Goal: Communication & Community: Answer question/provide support

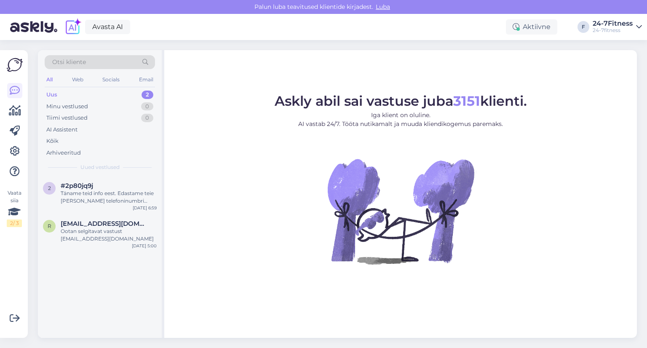
click at [56, 95] on div "Uus" at bounding box center [51, 95] width 11 height 8
click at [104, 196] on div "Täname teid info eest. Edastame teie [PERSON_NAME] telefoninumbri kolleegile, k…" at bounding box center [109, 196] width 96 height 15
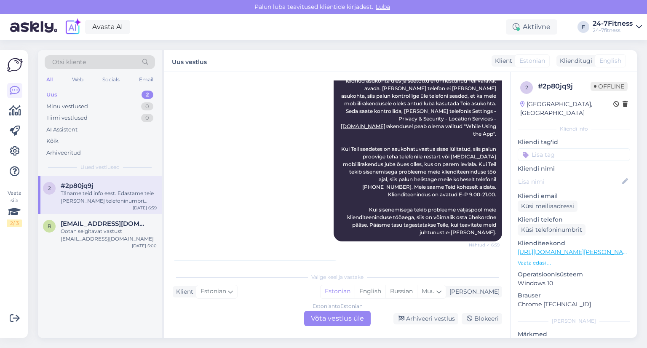
scroll to position [241, 0]
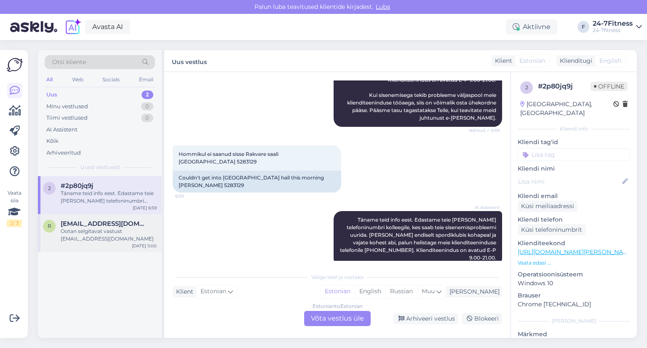
click at [79, 232] on div "Ootan selgitavat vastust [EMAIL_ADDRESS][DOMAIN_NAME]" at bounding box center [109, 234] width 96 height 15
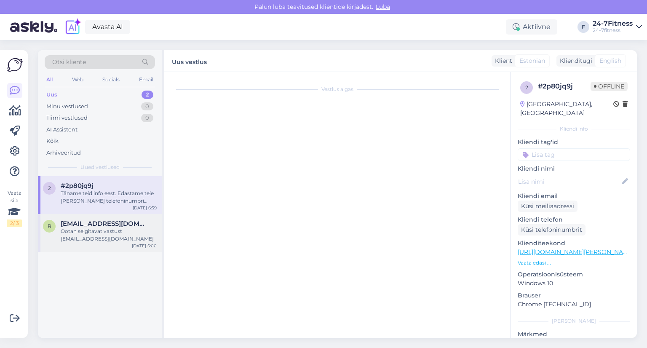
scroll to position [68, 0]
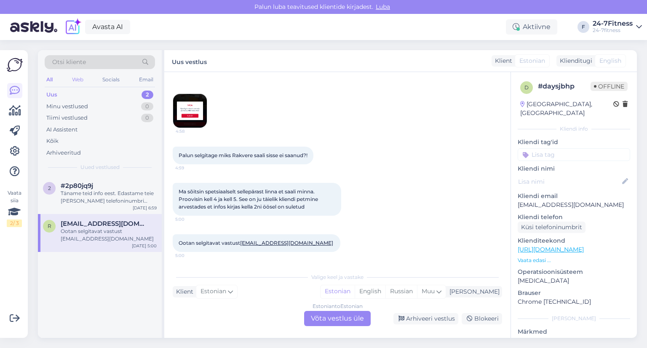
click at [79, 82] on div "Web" at bounding box center [77, 79] width 15 height 11
click at [70, 189] on div "Täname teid info eest. Edastame teie [PERSON_NAME] telefoninumbri kolleegile, k…" at bounding box center [109, 196] width 96 height 15
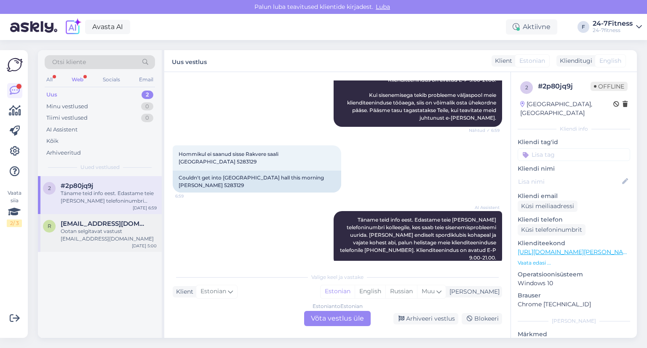
click at [103, 237] on div "Ootan selgitavat vastust [EMAIL_ADDRESS][DOMAIN_NAME]" at bounding box center [109, 234] width 96 height 15
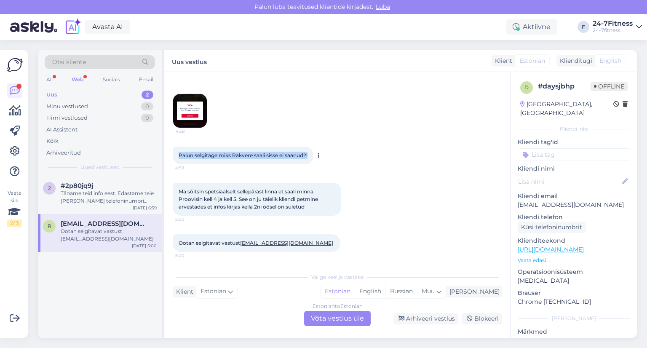
drag, startPoint x: 312, startPoint y: 155, endPoint x: 174, endPoint y: 157, distance: 137.7
click at [174, 157] on div "Palun selgitage miks Rakvere saali sisse ei saanud?! 4:59" at bounding box center [243, 156] width 141 height 18
copy span "Palun selgitage miks Rakvere saali sisse ei saanud?!"
drag, startPoint x: 179, startPoint y: 190, endPoint x: 320, endPoint y: 206, distance: 142.0
click at [322, 206] on div "Ma sõitsin spetsiaalselt sellepärast linna et saali minna. Proovisin [PERSON_NA…" at bounding box center [257, 199] width 168 height 33
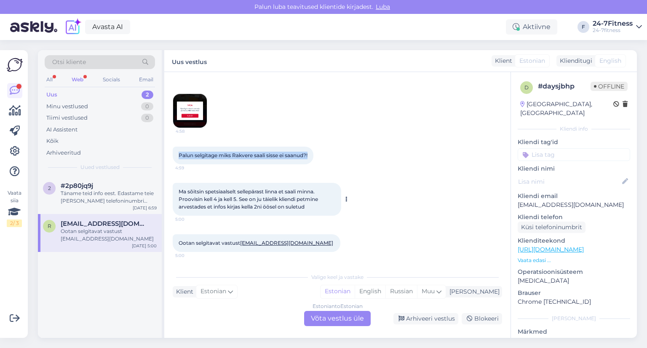
copy span "Ma sõitsin spetsiaalselt sellepärast linna et saali minna. Proovisin kell 4 ja …"
click at [346, 164] on div "Palun selgitage miks Rakvere saali sisse ei saanud?! 4:59" at bounding box center [337, 155] width 329 height 36
drag, startPoint x: 180, startPoint y: 191, endPoint x: 315, endPoint y: 207, distance: 135.3
click at [315, 207] on div "Ma sõitsin spetsiaalselt sellepärast linna et saali minna. Proovisin [PERSON_NA…" at bounding box center [257, 199] width 168 height 33
copy span "Ma sõitsin spetsiaalselt sellepärast linna et saali minna. Proovisin kell 4 ja …"
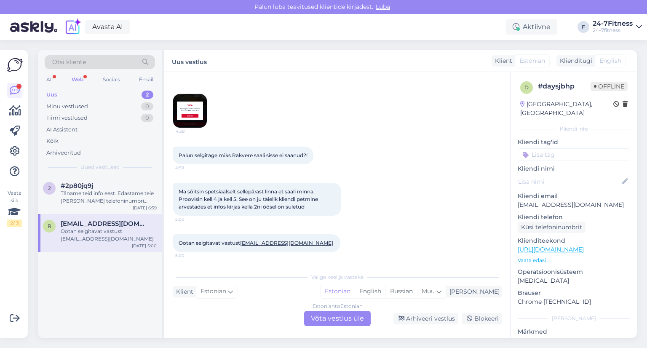
click at [336, 320] on div "Estonian to Estonian Võta vestlus üle" at bounding box center [337, 318] width 67 height 15
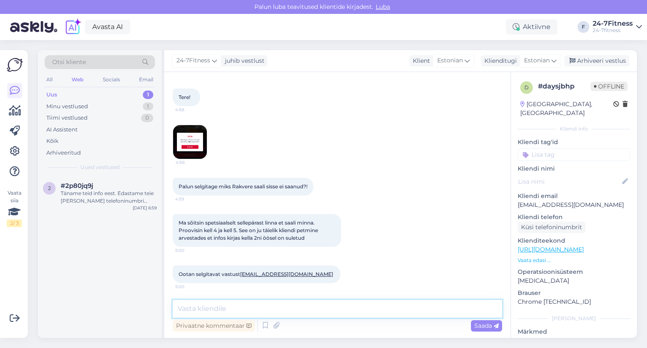
click at [313, 309] on textarea at bounding box center [337, 309] width 329 height 18
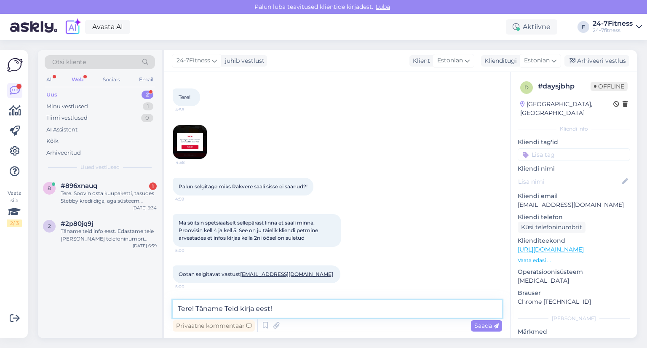
paste textarea "Vabandame siiralt ebamugavuste pärast, et Teil ei õnnestunud Rakvere spordisaal…"
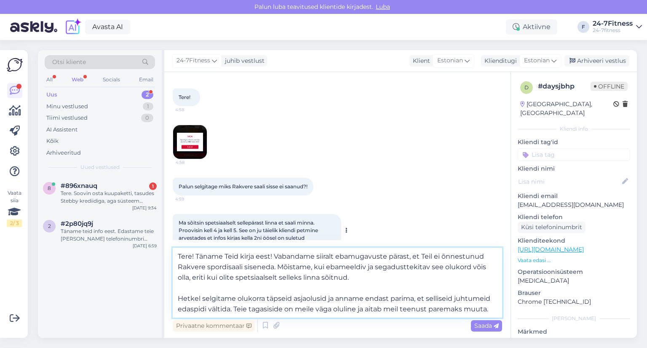
scroll to position [68, 0]
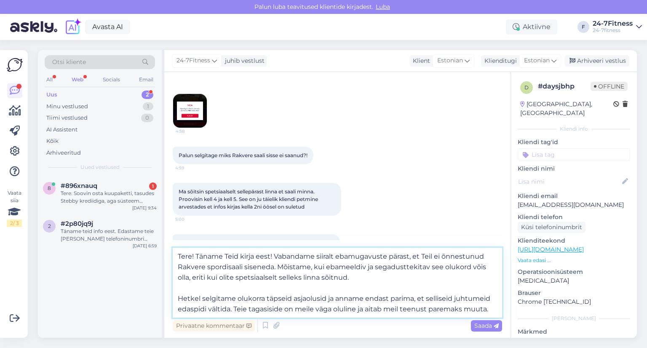
click at [179, 299] on textarea "Tere! Täname Teid kirja eest! Vabandame siiralt ebamugavuste pärast, et Teil ei…" at bounding box center [337, 283] width 329 height 70
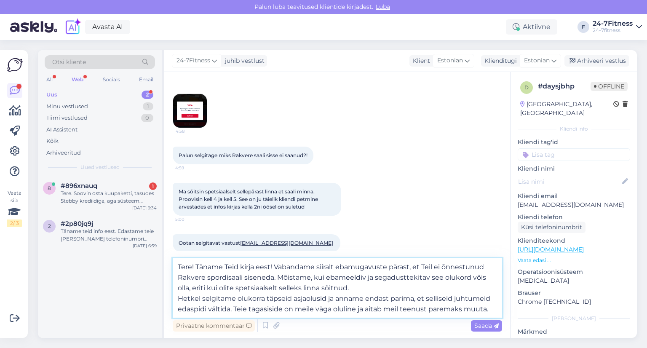
drag, startPoint x: 178, startPoint y: 297, endPoint x: 495, endPoint y: 311, distance: 317.3
click at [496, 310] on textarea "Tere! Täname Teid kirja eest! Vabandame siiralt ebamugavuste pärast, et Teil ei…" at bounding box center [337, 287] width 329 height 59
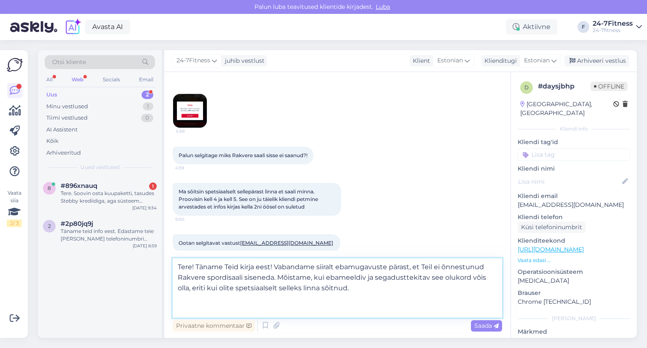
scroll to position [67, 0]
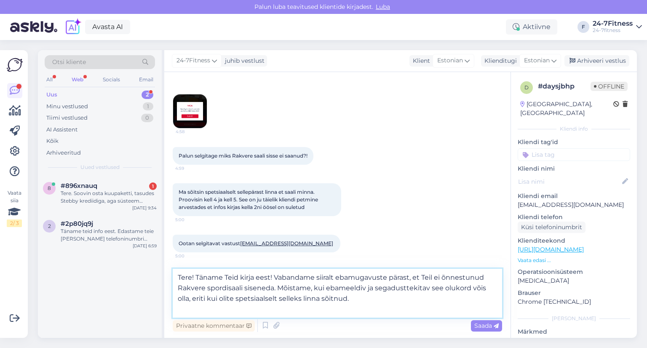
click at [381, 299] on textarea "Tere! Täname Teid kirja eest! Vabandame siiralt ebamugavuste pärast, et Teil ei…" at bounding box center [337, 293] width 329 height 49
click at [359, 296] on textarea "Tere! Täname Teid kirja eest! Vabandame siiralt ebamugavuste pärast, et Teil ei…" at bounding box center [337, 293] width 329 height 49
paste textarea "Hetkel selgitame olukorra täpseid asjaolusid ja anname endast parima, et sellis…"
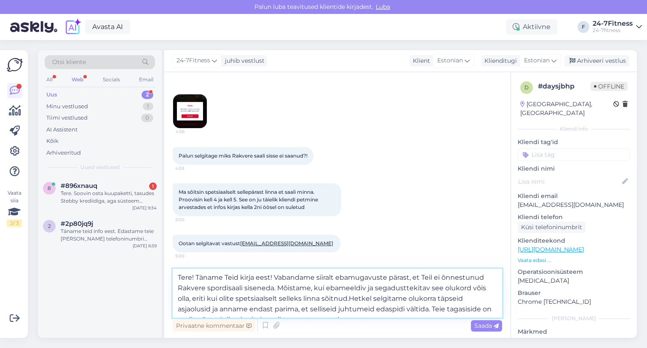
scroll to position [68, 0]
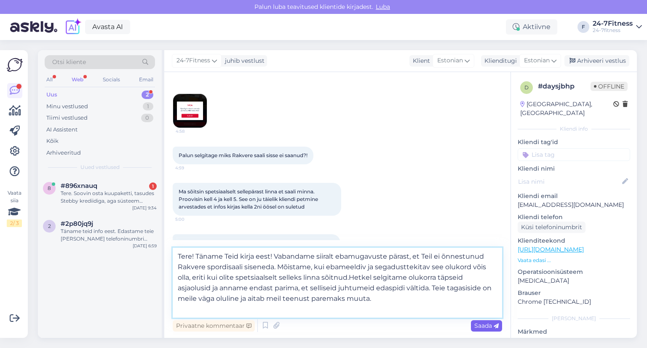
type textarea "Tere! Täname Teid kirja eest! Vabandame siiralt ebamugavuste pärast, et Teil ei…"
click at [485, 324] on span "Saada" at bounding box center [486, 326] width 24 height 8
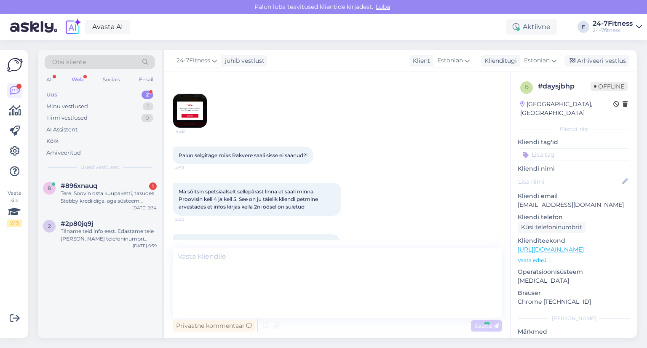
scroll to position [126, 0]
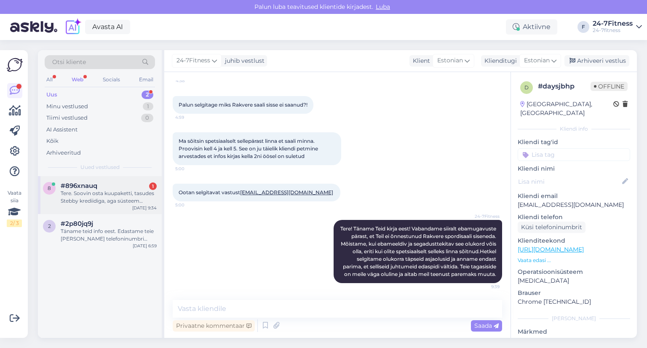
click at [92, 193] on div "Tere. Soovin osta kuupaketti, tasudes Stebby krediidiga, aga süsteem suunab mak…" at bounding box center [109, 196] width 96 height 15
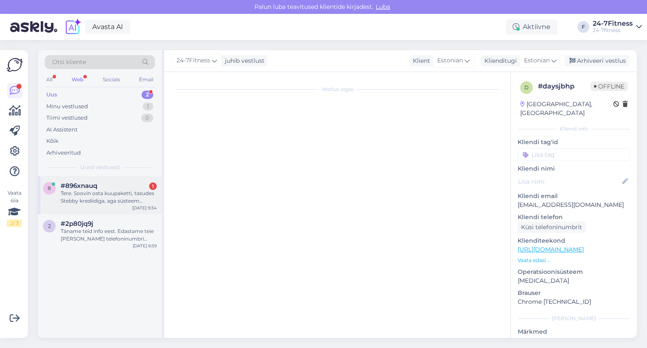
scroll to position [0, 0]
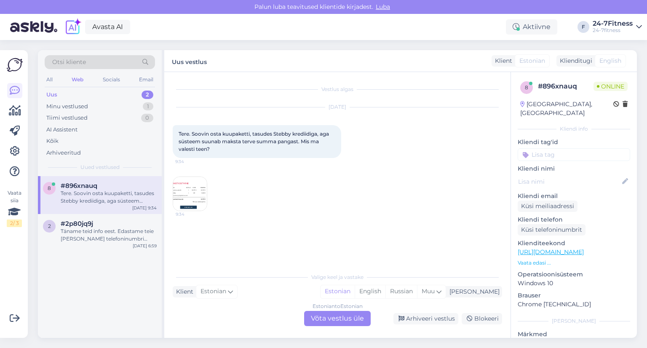
click at [336, 319] on div "Estonian to Estonian Võta vestlus üle" at bounding box center [337, 318] width 67 height 15
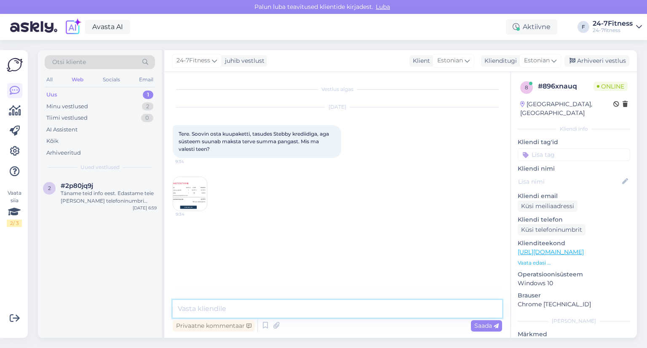
click at [245, 306] on textarea at bounding box center [337, 309] width 329 height 18
type textarea "Tere!"
click at [245, 306] on textarea at bounding box center [337, 309] width 329 height 18
click at [228, 309] on textarea at bounding box center [337, 309] width 329 height 18
click at [191, 197] on img at bounding box center [190, 194] width 34 height 34
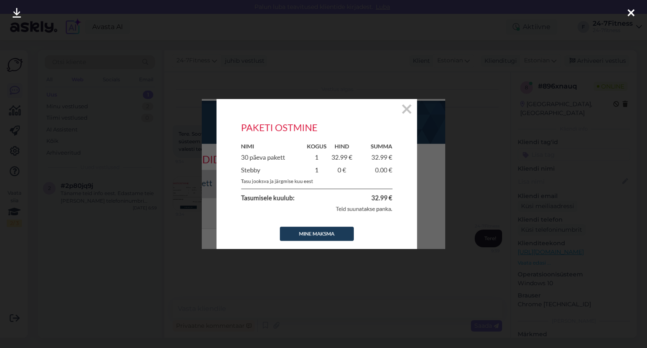
click at [632, 13] on icon at bounding box center [630, 13] width 7 height 11
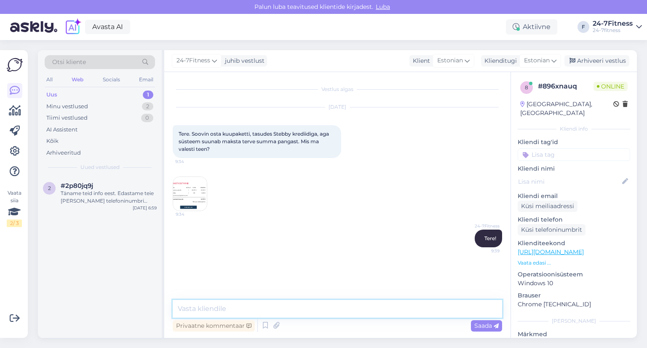
click at [240, 311] on textarea at bounding box center [337, 309] width 329 height 18
paste textarea "Kui soovite paketi ostmiseks kasutada Stebby krediiti, siis palun logige sisse …"
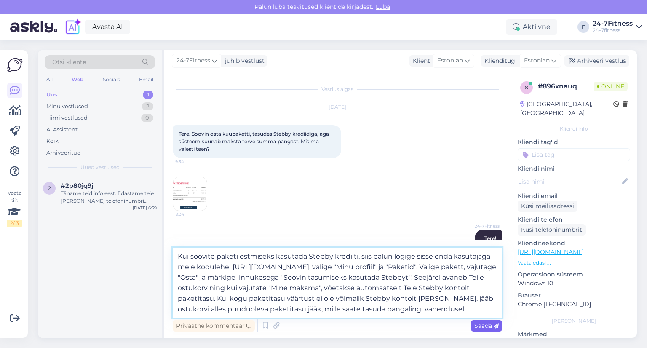
type textarea "Kui soovite paketi ostmiseks kasutada Stebby krediiti, siis palun logige sisse …"
click at [485, 325] on span "Saada" at bounding box center [486, 326] width 24 height 8
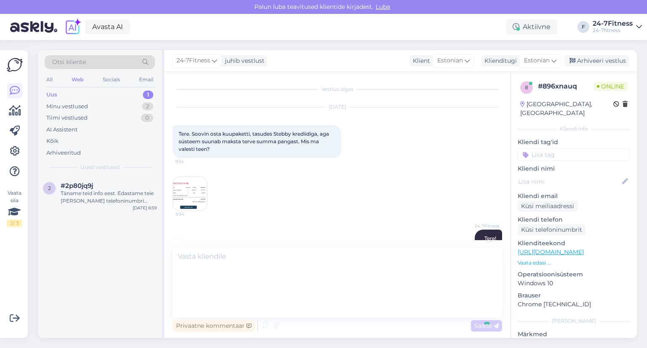
scroll to position [69, 0]
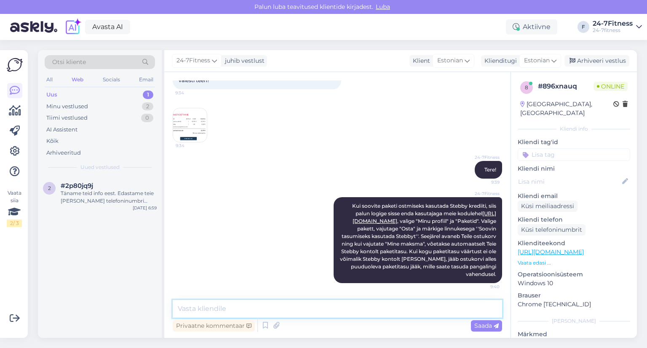
click at [289, 309] on textarea at bounding box center [337, 309] width 329 height 18
paste textarea "Palun andke teada, kas Teil õnnestus [tegevus] – ootame väga Teie tagasisidet."
drag, startPoint x: 334, startPoint y: 308, endPoint x: 301, endPoint y: 309, distance: 32.4
click at [301, 309] on textarea "Palun andke teada, kas Teil õnnestus [tegevus] – ootame väga Teie tagasisidet." at bounding box center [337, 309] width 329 height 18
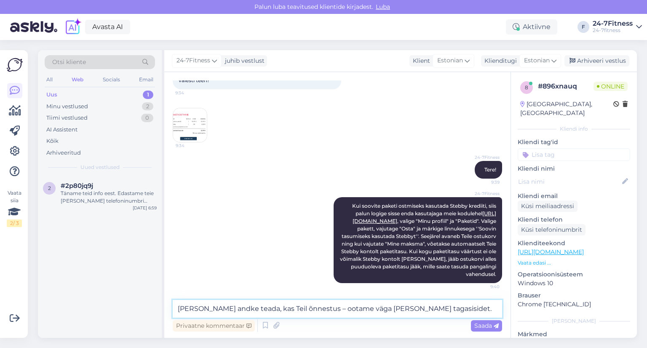
drag, startPoint x: 409, startPoint y: 309, endPoint x: 301, endPoint y: 309, distance: 107.8
click at [301, 309] on textarea "[PERSON_NAME] andke teada, kas Teil õnnestus – ootame väga [PERSON_NAME] tagasi…" at bounding box center [337, 309] width 329 height 18
type textarea "[PERSON_NAME] andke teada, kas Teil õnnestus"
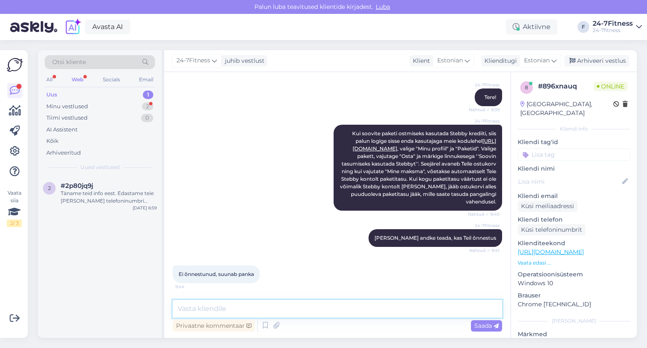
scroll to position [177, 0]
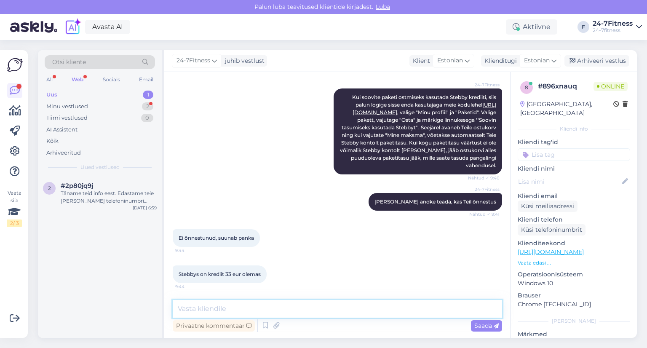
click at [288, 308] on textarea at bounding box center [337, 309] width 329 height 18
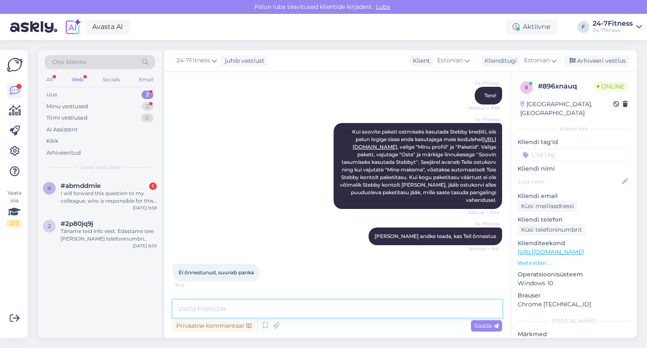
scroll to position [177, 0]
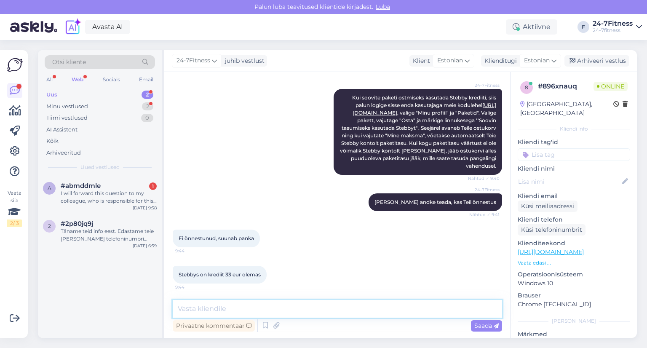
click at [249, 309] on textarea at bounding box center [337, 309] width 329 height 18
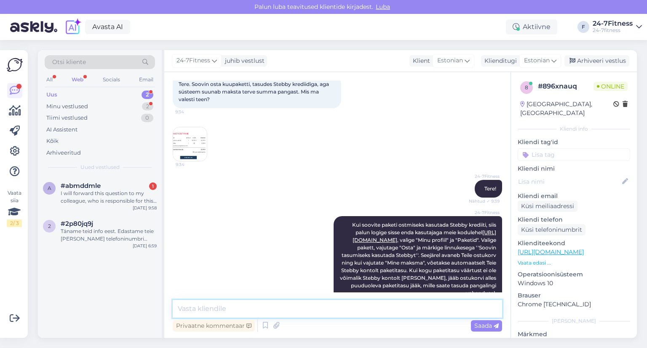
scroll to position [8, 0]
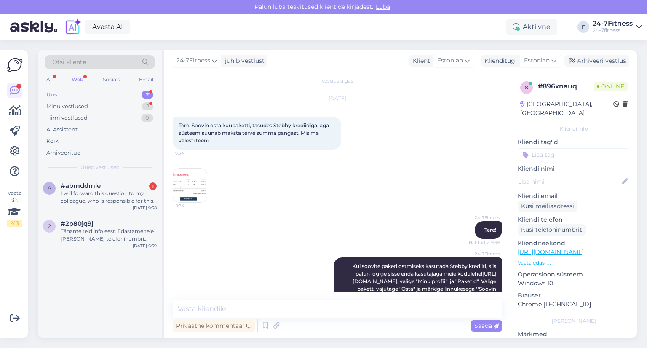
click at [198, 184] on img at bounding box center [190, 185] width 34 height 34
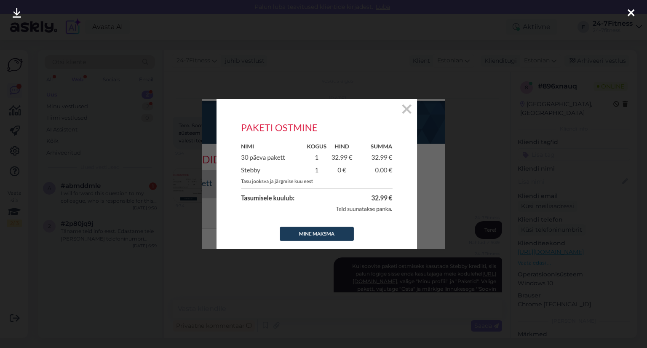
click at [408, 110] on img at bounding box center [323, 173] width 243 height 149
click at [632, 12] on icon at bounding box center [630, 13] width 7 height 11
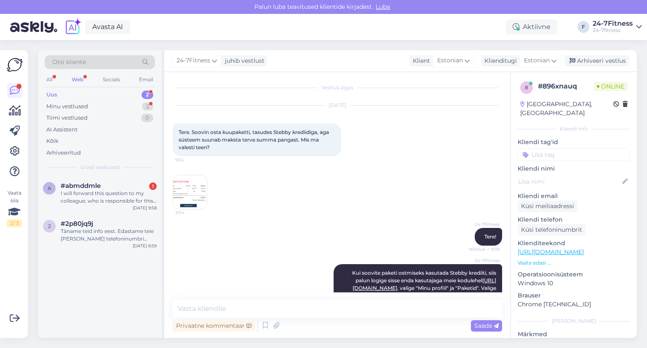
scroll to position [0, 0]
click at [188, 194] on img at bounding box center [190, 194] width 34 height 34
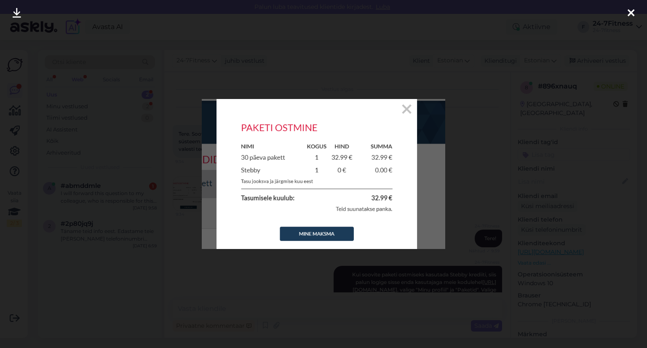
click at [630, 12] on icon at bounding box center [630, 13] width 7 height 11
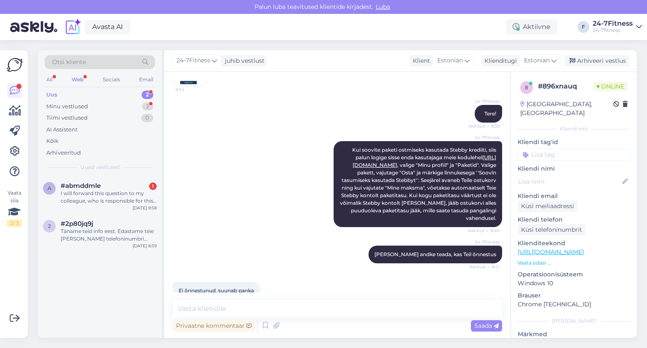
scroll to position [177, 0]
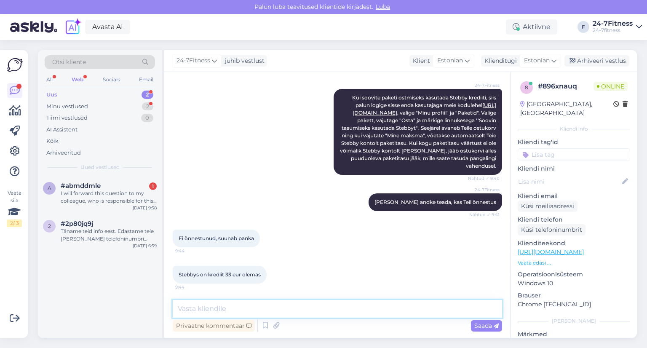
click at [285, 309] on textarea at bounding box center [337, 309] width 329 height 18
click at [87, 195] on div "Tere, olen Tōnismäel, kas keegi saaks vaadata, miks see pääs ei tööta" at bounding box center [109, 196] width 96 height 15
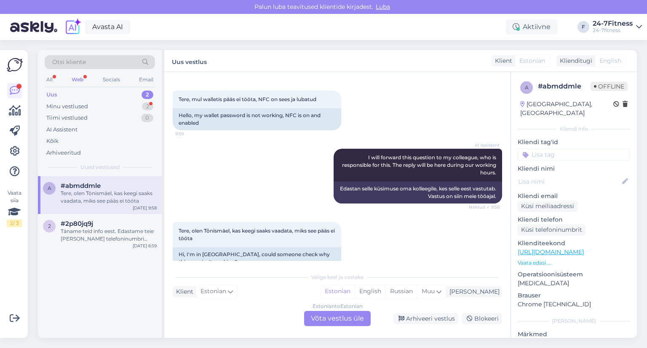
scroll to position [464, 0]
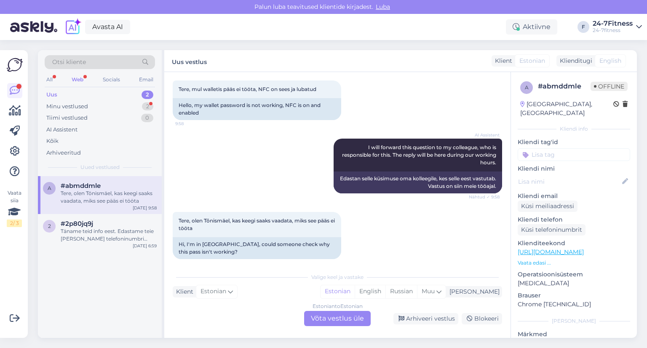
click at [349, 318] on div "Estonian to Estonian Võta vestlus üle" at bounding box center [337, 318] width 67 height 15
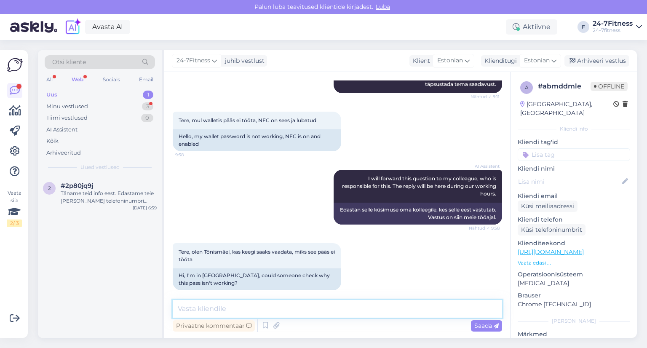
click at [291, 309] on textarea at bounding box center [337, 309] width 329 height 18
paste textarea "Kui Teil tekib sisenemisega probleeme meie klienditeeninduse töö ajal, siis pal…"
type textarea "Tere! Täname Teid kirja eest! Kui Teil tekib sisenemisega probleeme meie kliend…"
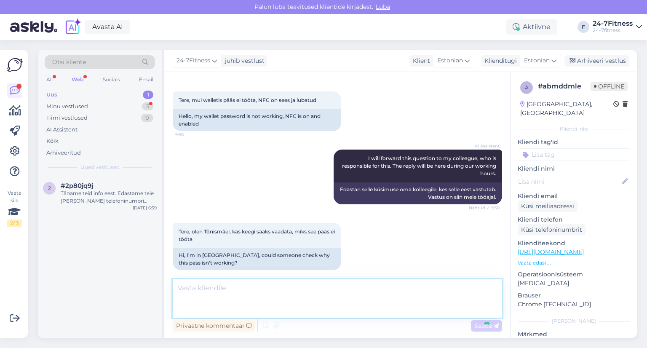
scroll to position [499, 0]
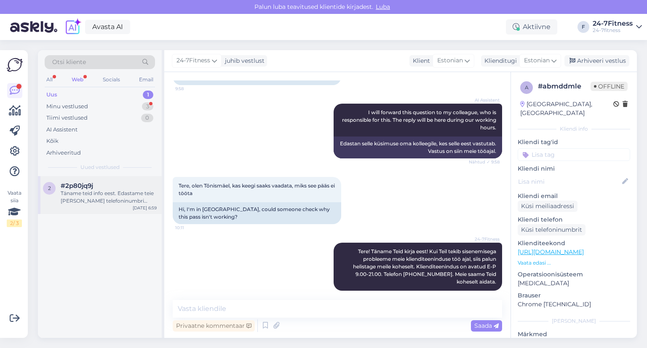
click at [82, 196] on div "Täname teid info eest. Edastame teie [PERSON_NAME] telefoninumbri kolleegile, k…" at bounding box center [109, 196] width 96 height 15
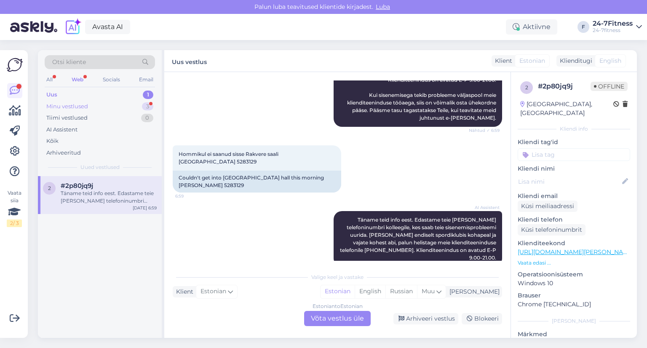
click at [77, 105] on div "Minu vestlused" at bounding box center [67, 106] width 42 height 8
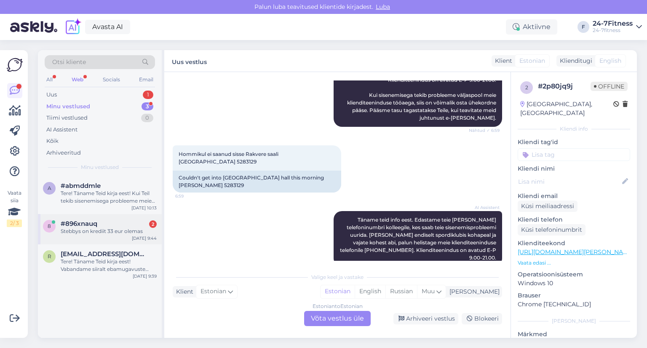
click at [93, 227] on div "Stebbys on krediit 33 eur olemas" at bounding box center [109, 231] width 96 height 8
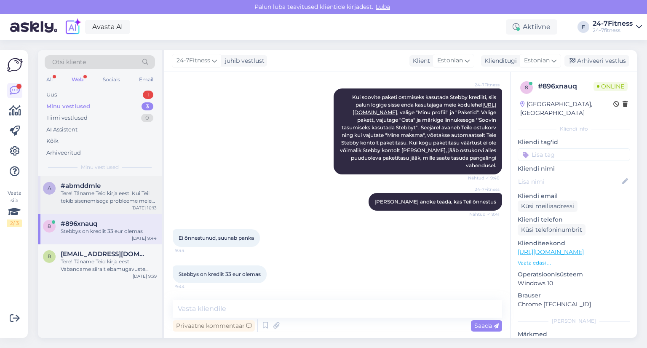
click at [83, 195] on div "Tere! Täname Teid kirja eest! Kui Teil tekib sisenemisega probleeme meie kliend…" at bounding box center [109, 196] width 96 height 15
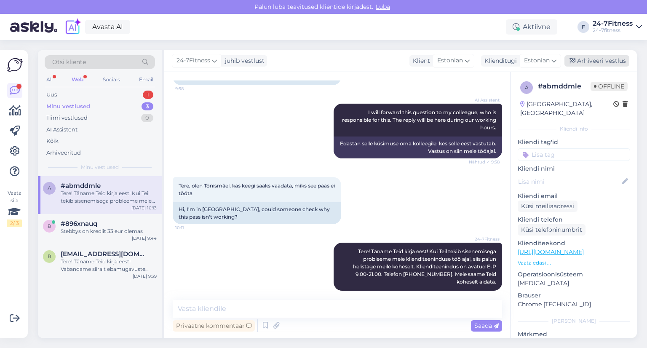
click at [597, 60] on div "Arhiveeri vestlus" at bounding box center [596, 60] width 65 height 11
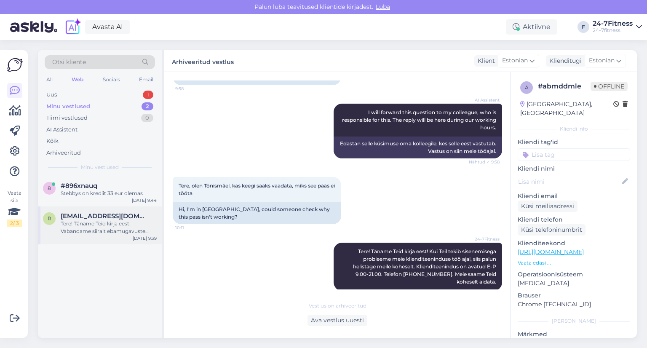
click at [86, 229] on div "Tere! Täname Teid kirja eest! Vabandame siiralt ebamugavuste pärast, et Teil ei…" at bounding box center [109, 227] width 96 height 15
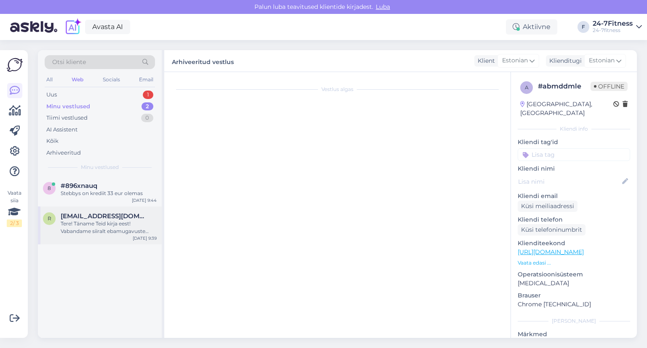
scroll to position [126, 0]
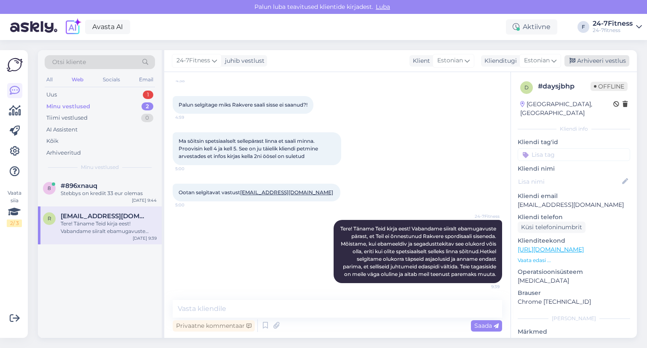
click at [606, 62] on div "Arhiveeri vestlus" at bounding box center [596, 60] width 65 height 11
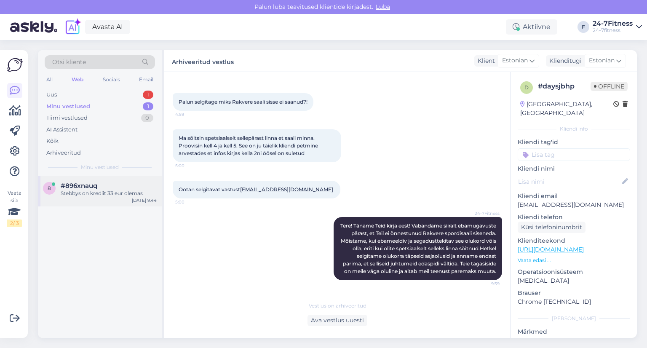
click at [98, 190] on div "Stebbys on krediit 33 eur olemas" at bounding box center [109, 193] width 96 height 8
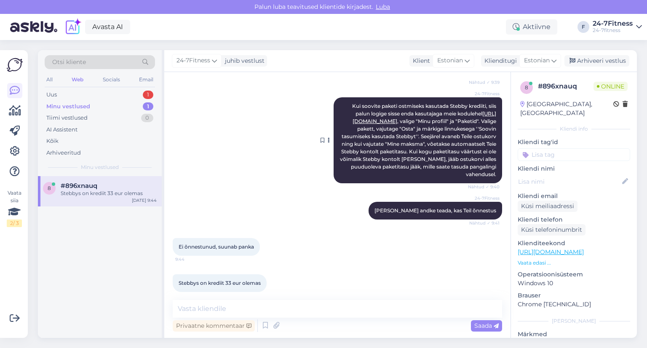
scroll to position [177, 0]
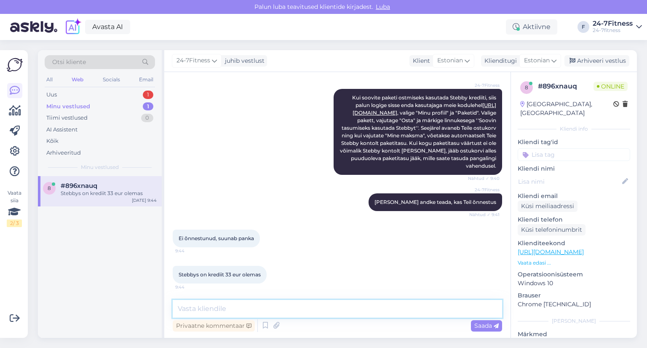
click at [338, 307] on textarea at bounding box center [337, 309] width 329 height 18
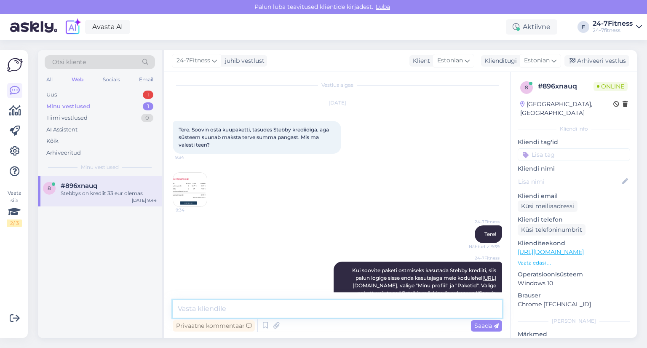
scroll to position [0, 0]
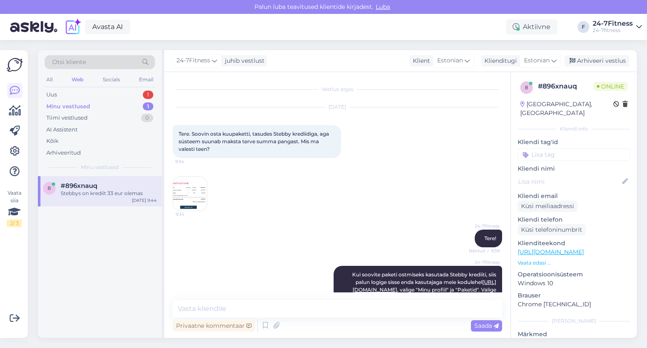
click at [186, 190] on img at bounding box center [190, 194] width 34 height 34
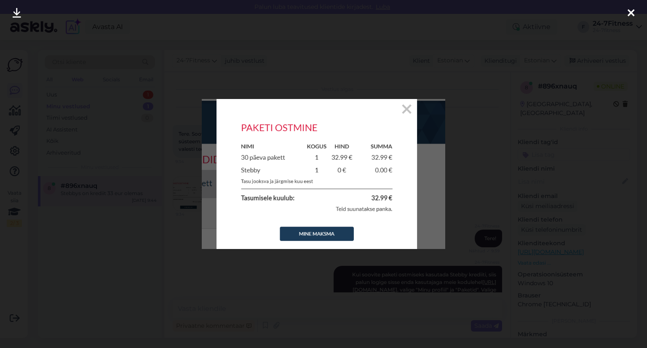
click at [404, 108] on img at bounding box center [323, 173] width 243 height 149
click at [628, 14] on icon at bounding box center [630, 13] width 7 height 11
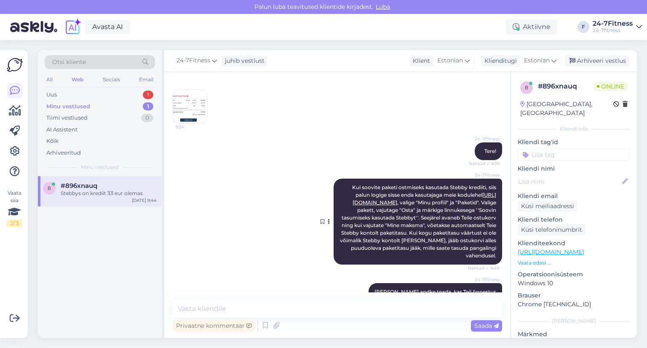
scroll to position [177, 0]
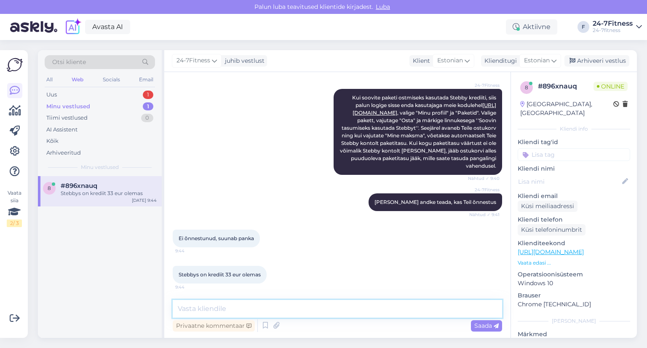
click at [328, 308] on textarea at bounding box center [337, 309] width 329 height 18
click at [266, 305] on textarea at bounding box center [337, 309] width 329 height 18
click at [280, 307] on textarea at bounding box center [337, 309] width 329 height 18
paste textarea "Et saaksin [PERSON_NAME] täpsemalt vastata ja vajalikku infot kontrollida, palu…"
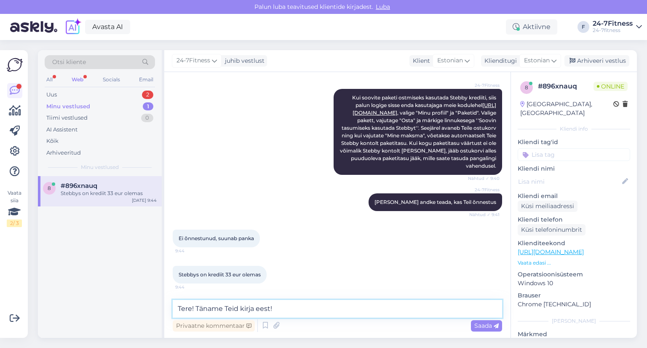
type textarea "Tere! Täname Teid kirja eest! Et saaksin [PERSON_NAME] täpsemalt vastata ja vaj…"
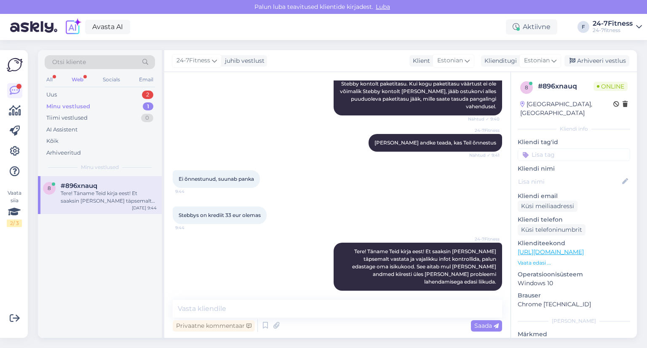
click at [83, 190] on div "Tere! Täname Teid kirja eest! Et saaksin [PERSON_NAME] täpsemalt vastata ja vaj…" at bounding box center [109, 196] width 96 height 15
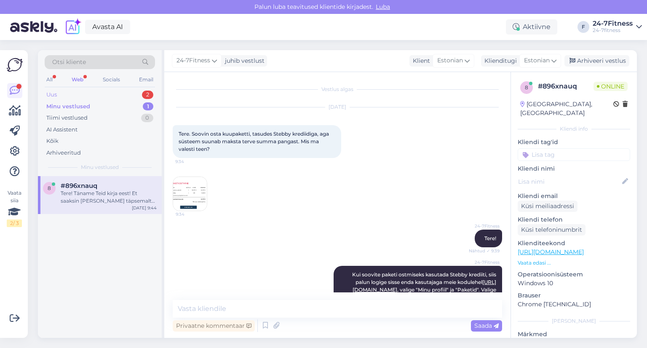
click at [71, 91] on div "Uus 2" at bounding box center [100, 95] width 110 height 12
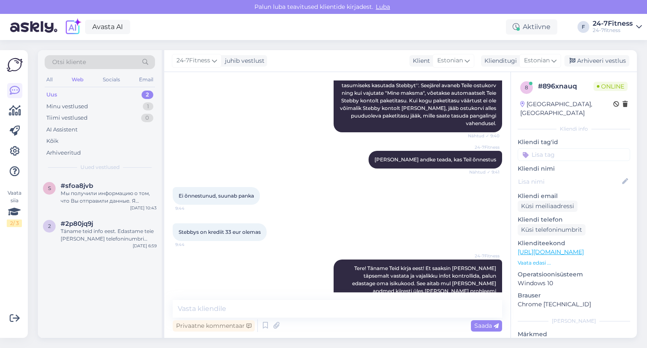
scroll to position [236, 0]
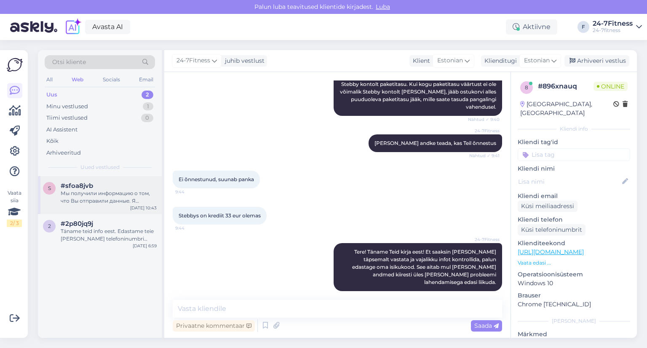
click at [77, 195] on div "Мы получили информацию о том, что Вы отправили данные. Я передам Ваш запрос кол…" at bounding box center [109, 196] width 96 height 15
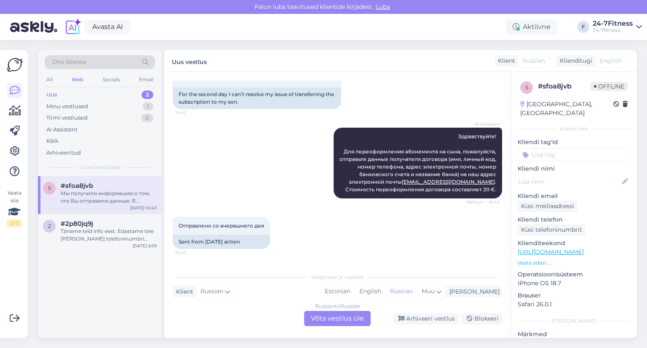
scroll to position [292, 0]
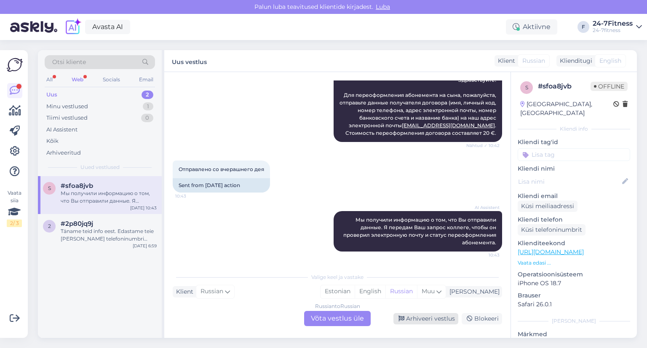
click at [436, 319] on div "Arhiveeri vestlus" at bounding box center [425, 318] width 65 height 11
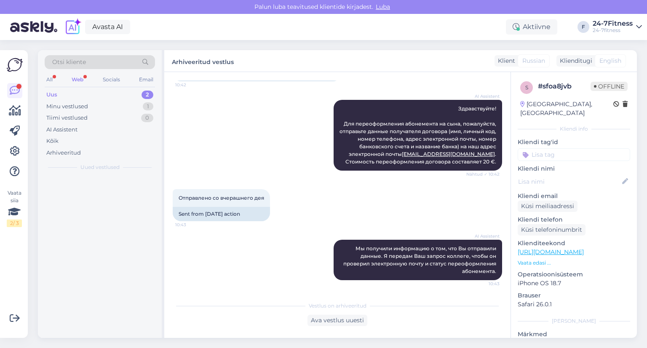
scroll to position [264, 0]
click at [88, 200] on div "Täname teid info eest. Edastame teie [PERSON_NAME] telefoninumbri kolleegile, k…" at bounding box center [109, 196] width 96 height 15
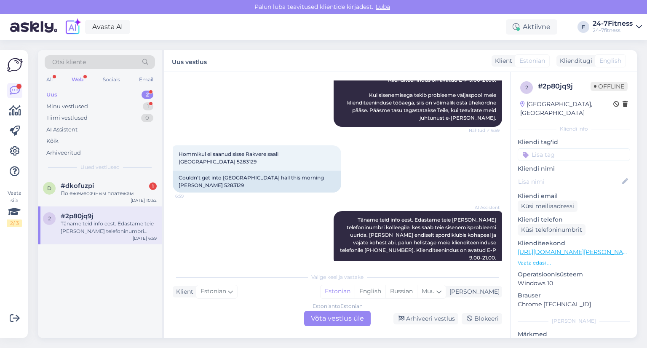
click at [104, 226] on div "Täname teid info eest. Edastame teie [PERSON_NAME] telefoninumbri kolleegile, k…" at bounding box center [109, 227] width 96 height 15
click at [94, 186] on div "#dkofuzpi 1" at bounding box center [109, 186] width 96 height 8
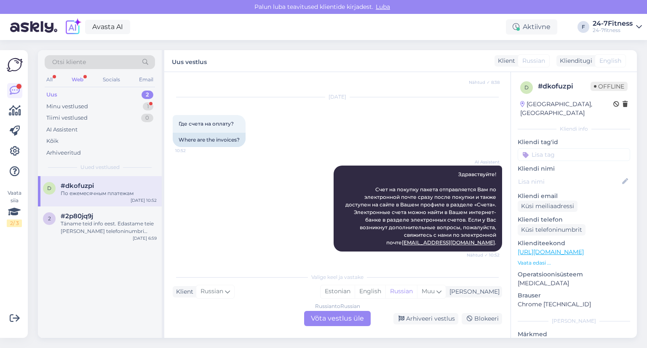
scroll to position [612, 0]
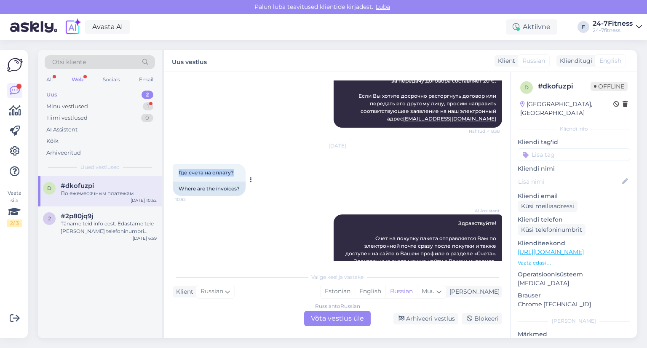
drag, startPoint x: 233, startPoint y: 167, endPoint x: 174, endPoint y: 168, distance: 59.0
click at [174, 168] on div "Где счета на оплату? 10:52" at bounding box center [209, 173] width 73 height 18
copy span "Где счета на оплату?"
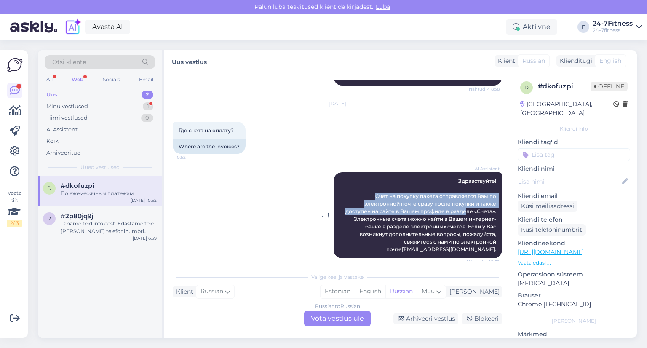
scroll to position [696, 0]
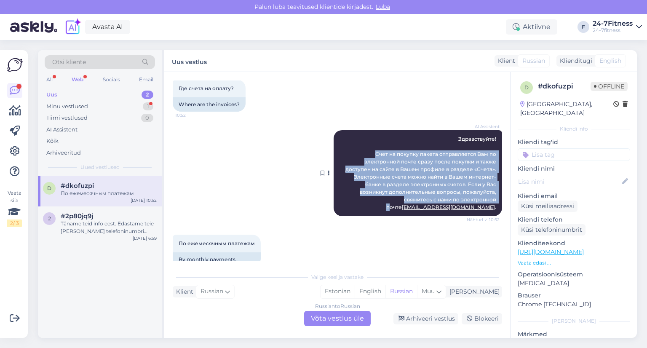
drag, startPoint x: 334, startPoint y: 188, endPoint x: 426, endPoint y: 198, distance: 92.3
click at [426, 198] on div "AI Assistent Здравствуйте! Счет на покупку пакета отправляется Вам по электронн…" at bounding box center [417, 173] width 168 height 86
click at [281, 192] on div "AI Assistent Здравствуйте! Счет на покупку пакета отправляется Вам по электронн…" at bounding box center [337, 173] width 329 height 104
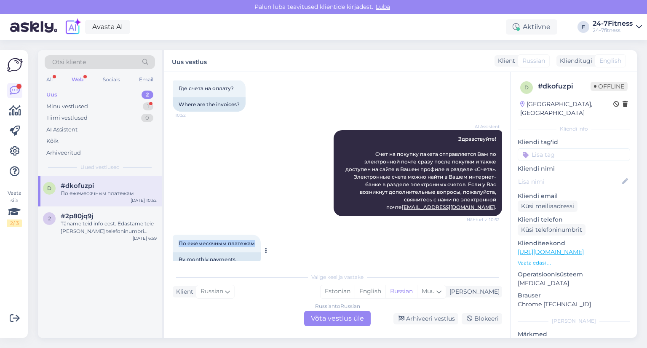
drag, startPoint x: 253, startPoint y: 229, endPoint x: 184, endPoint y: 229, distance: 69.1
click at [179, 235] on div "По ежемесячным платежам 10:52" at bounding box center [217, 244] width 88 height 18
copy span "По ежемесячным платежам"
drag, startPoint x: 334, startPoint y: 237, endPoint x: 444, endPoint y: 166, distance: 130.5
click at [333, 236] on div "По ежемесячным платежам 10:52 By monthly payments" at bounding box center [337, 250] width 329 height 51
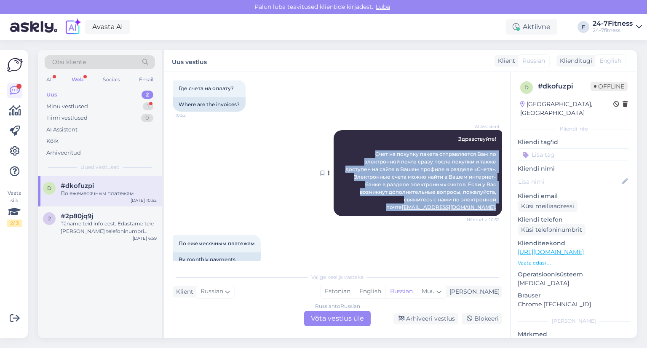
drag, startPoint x: 332, startPoint y: 145, endPoint x: 443, endPoint y: 182, distance: 117.2
click at [489, 190] on div "AI Assistent Здравствуйте! Счет на покупку пакета отправляется Вам по электронн…" at bounding box center [417, 173] width 168 height 86
copy span "Счет на покупку пакета отправляется Вам по электронной почте сразу после покупк…"
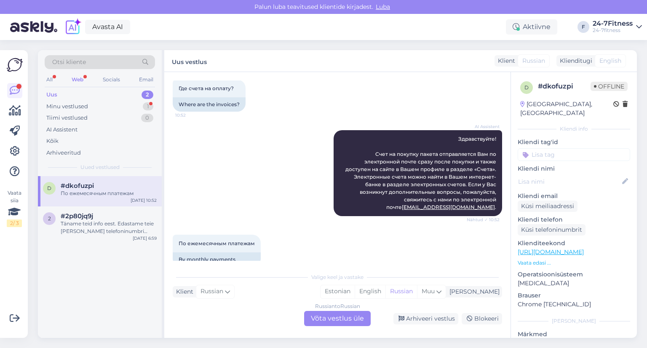
click at [267, 231] on div "По ежемесячным платежам 10:52 By monthly payments" at bounding box center [337, 250] width 329 height 51
drag, startPoint x: 178, startPoint y: 227, endPoint x: 254, endPoint y: 229, distance: 76.3
click at [254, 235] on div "По ежемесячным платежам 10:52" at bounding box center [217, 244] width 88 height 18
copy span "По ежемесячным платежам"
drag, startPoint x: 490, startPoint y: 192, endPoint x: 438, endPoint y: 192, distance: 52.2
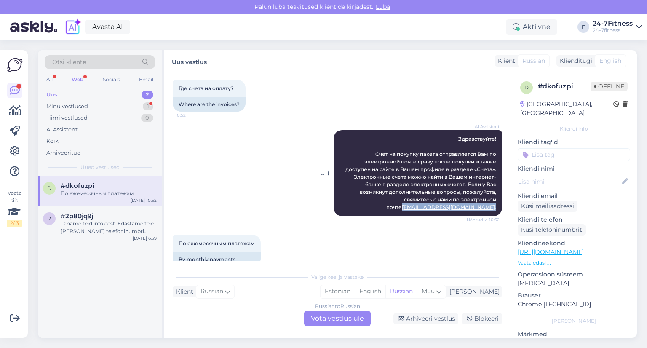
click at [438, 192] on div "AI Assistent Здравствуйте! Счет на покупку пакета отправляется Вам по электронн…" at bounding box center [417, 173] width 168 height 86
copy span "[EMAIL_ADDRESS][DOMAIN_NAME] ."
drag, startPoint x: 491, startPoint y: 131, endPoint x: 450, endPoint y: 132, distance: 41.3
click at [450, 132] on div "AI Assistent Здравствуйте! Счет на покупку пакета отправляется Вам по электронн…" at bounding box center [417, 173] width 168 height 86
copy span "Здравствуйте!"
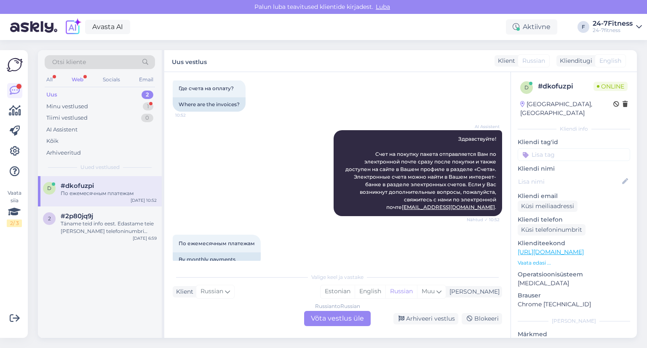
click at [333, 320] on div "Russian to Russian Võta vestlus üle" at bounding box center [337, 318] width 67 height 15
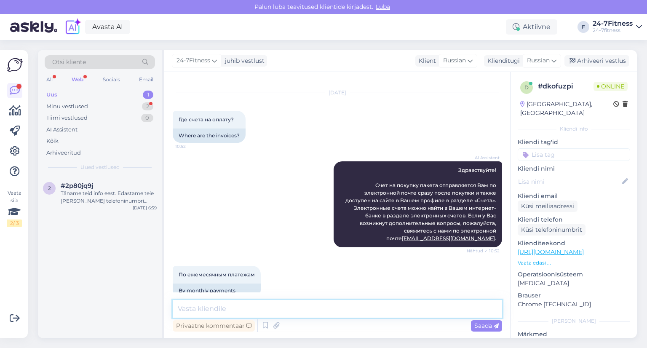
click at [237, 309] on textarea at bounding box center [337, 309] width 329 height 18
paste textarea "Здравствуйте!"
paste textarea "По вопросам, связанным с счетами, пожалуйста, обращайтесь по адресу [EMAIL_ADDR…"
type textarea "Здравствуйте! По вопросам, связанным с счетами, пожалуйста, обращайтесь по адре…"
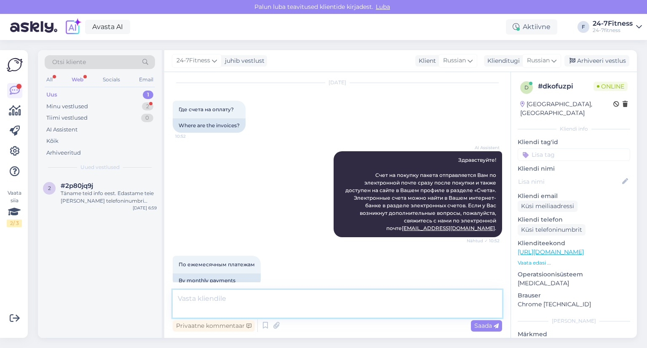
scroll to position [709, 0]
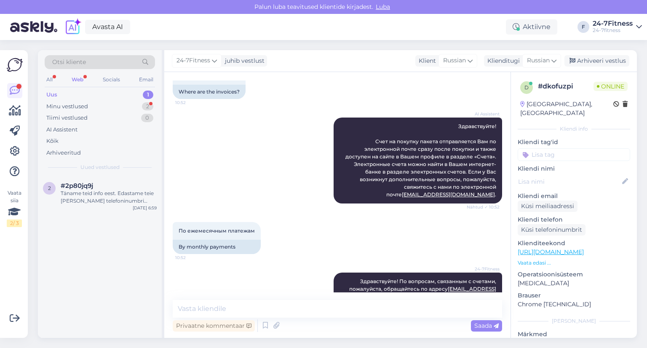
click at [80, 77] on div "Web" at bounding box center [77, 79] width 15 height 11
click at [70, 105] on div "Minu vestlused" at bounding box center [67, 106] width 42 height 8
click at [94, 227] on div "48911010302" at bounding box center [109, 231] width 96 height 8
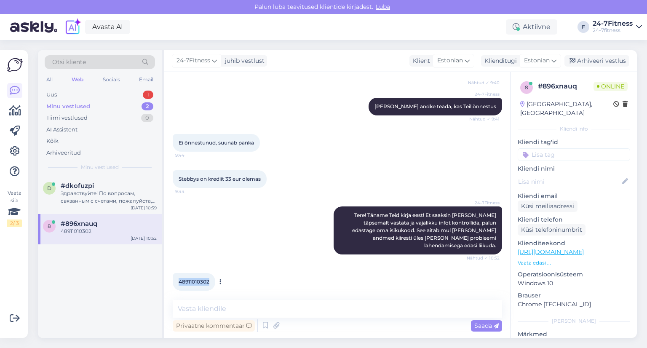
drag, startPoint x: 210, startPoint y: 273, endPoint x: 177, endPoint y: 274, distance: 33.3
click at [177, 274] on div "48911010302 10:52" at bounding box center [194, 282] width 43 height 18
copy span "48911010302"
click at [266, 311] on textarea at bounding box center [337, 309] width 329 height 18
paste textarea "Tere! Täname Teid kirja eest! Kontrollisime ka omaltpoolt ning selgus, et Teie …"
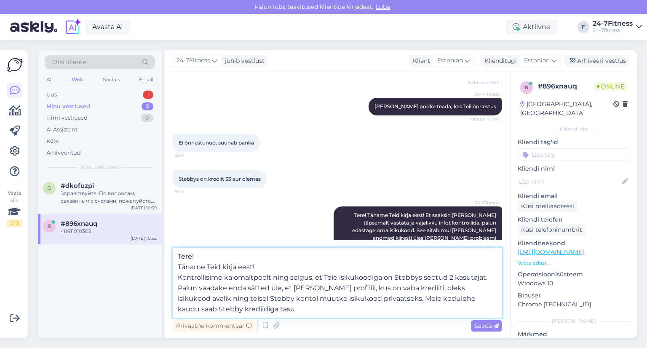
drag, startPoint x: 387, startPoint y: 298, endPoint x: 483, endPoint y: 305, distance: 96.7
click at [485, 305] on textarea "Tere! Täname Teid kirja eest! Kontrollisime ka omaltpoolt ning selgus, et Teie …" at bounding box center [337, 283] width 329 height 70
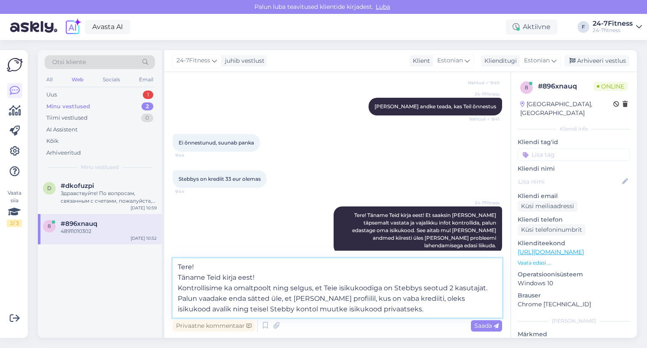
paste textarea "Tere! Täname Teid kirja eest! Kontrollisime ka omaltpoolt ning selgus, et Teie …"
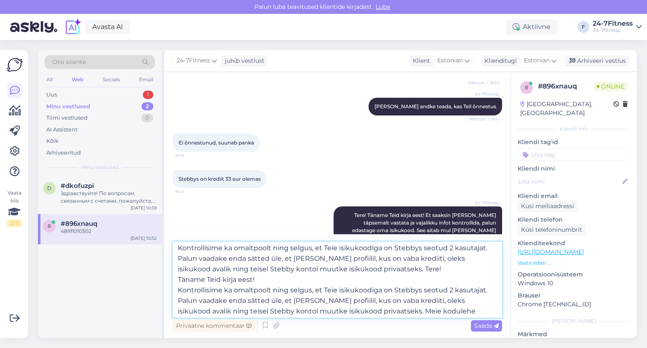
scroll to position [36, 0]
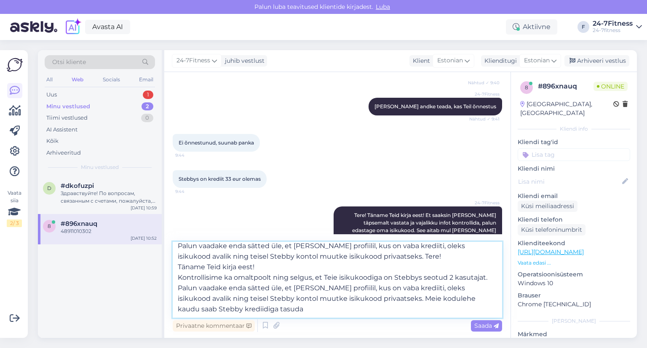
drag, startPoint x: 179, startPoint y: 277, endPoint x: 271, endPoint y: 309, distance: 97.7
click at [271, 309] on textarea "Tere! Täname Teid kirja eest! Kontrollisime ka omaltpoolt ning selgus, et Teie …" at bounding box center [337, 280] width 329 height 76
click at [277, 310] on textarea "Tere! Täname Teid kirja eest! Kontrollisime ka omaltpoolt ning selgus, et Teie …" at bounding box center [337, 280] width 329 height 76
drag, startPoint x: 256, startPoint y: 267, endPoint x: 273, endPoint y: 317, distance: 52.9
click at [273, 317] on textarea "Tere! Täname Teid kirja eest! Kontrollisime ka omaltpoolt ning selgus, et Teie …" at bounding box center [337, 280] width 329 height 76
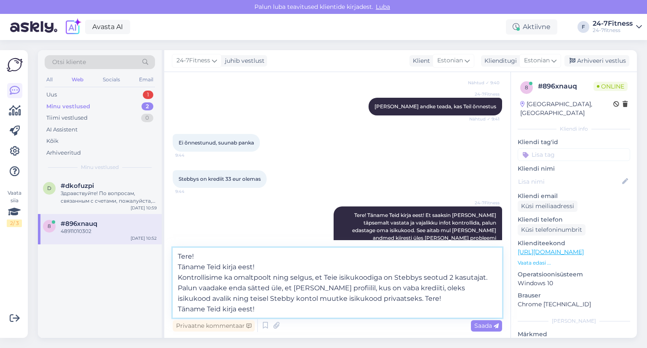
scroll to position [0, 0]
drag, startPoint x: 258, startPoint y: 309, endPoint x: 176, endPoint y: 310, distance: 81.7
click at [176, 310] on textarea "Tere! Täname Teid kirja eest! Kontrollisime ka omaltpoolt ning selgus, et Teie …" at bounding box center [337, 283] width 329 height 70
click at [407, 295] on textarea "Tere! Täname Teid kirja eest! Kontrollisime ka omaltpoolt ning selgus, et Teie …" at bounding box center [337, 283] width 329 height 70
paste textarea "Kui vajate abi isikukoodi muutmisel, siis saate pöörduda otse Stebby klienditee…"
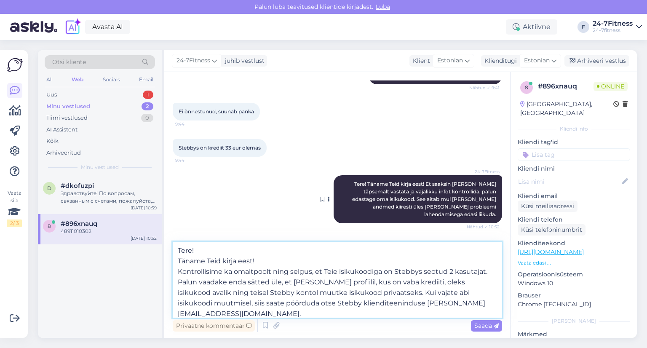
scroll to position [330, 0]
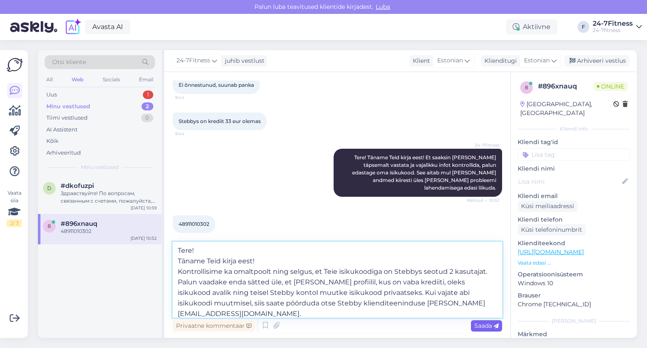
type textarea "Tere! Täname Teid kirja eest! Kontrollisime ka omaltpoolt ning selgus, et Teie …"
click at [483, 326] on span "Saada" at bounding box center [486, 326] width 24 height 8
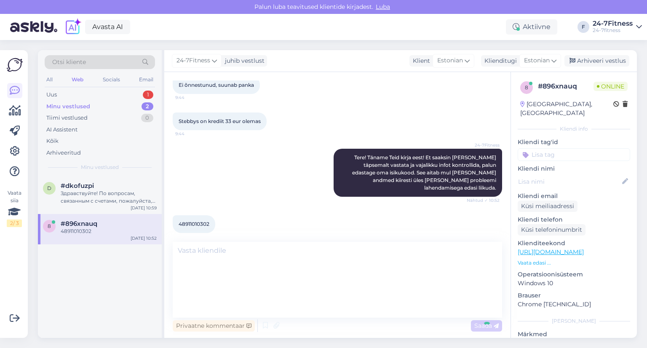
scroll to position [369, 0]
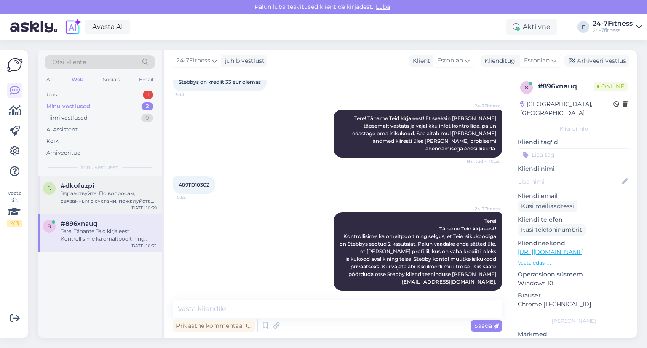
click at [79, 185] on span "#dkofuzpi" at bounding box center [77, 186] width 33 height 8
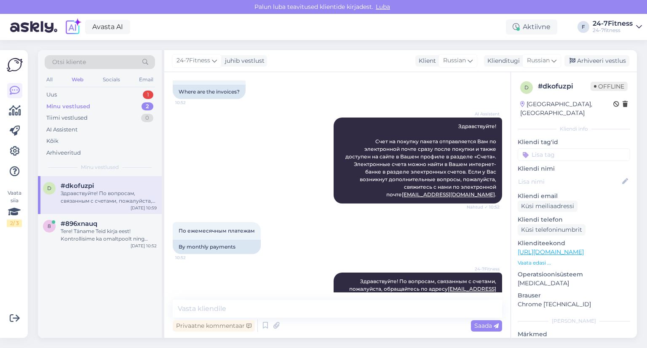
scroll to position [709, 0]
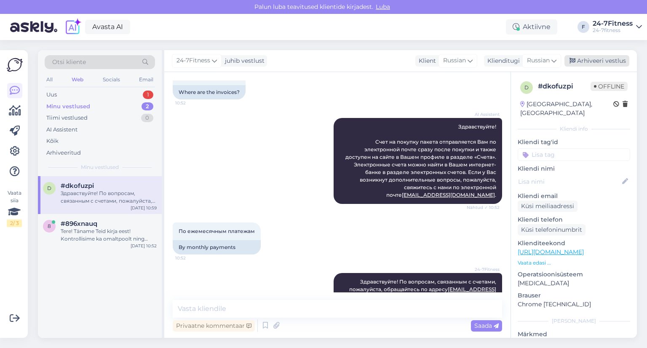
click at [598, 60] on div "Arhiveeri vestlus" at bounding box center [596, 60] width 65 height 11
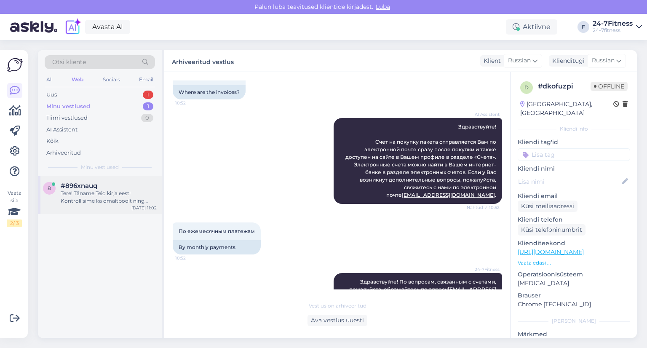
click at [106, 197] on div "Tere! Täname Teid kirja eest! Kontrollisime ka omaltpoolt ning selgus, et Teie …" at bounding box center [109, 196] width 96 height 15
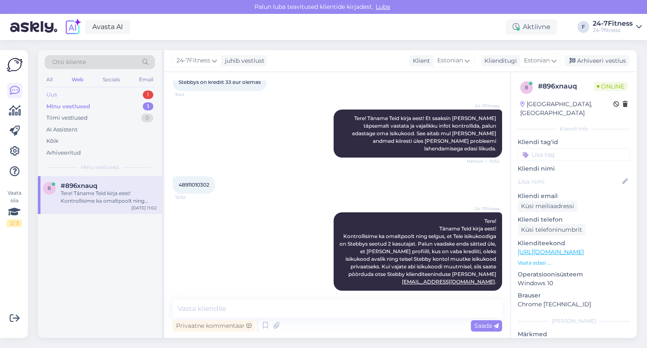
click at [70, 95] on div "Uus 1" at bounding box center [100, 95] width 110 height 12
click at [83, 190] on div "Täname teid info eest. Edastame teie [PERSON_NAME] telefoninumbri kolleegile, k…" at bounding box center [109, 196] width 96 height 15
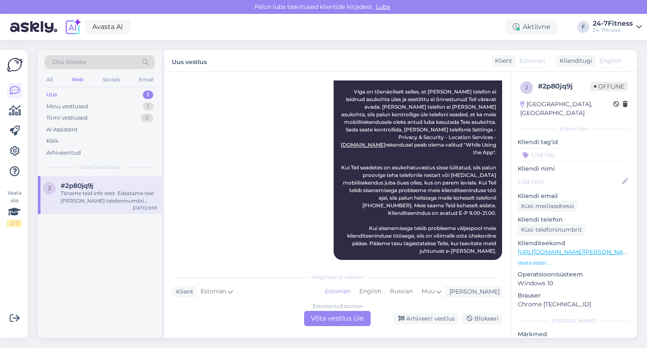
scroll to position [72, 0]
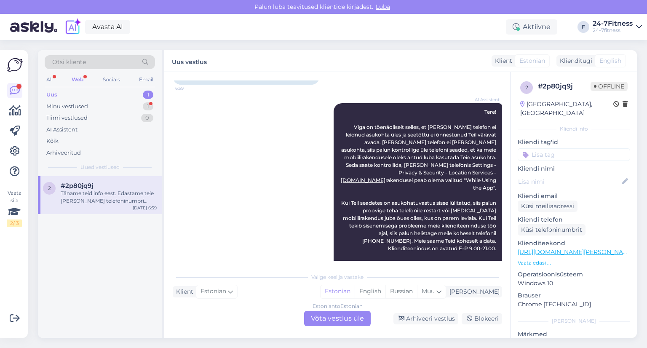
click at [79, 76] on div "Web" at bounding box center [77, 79] width 15 height 11
click at [89, 194] on div "Täname teid info eest. Edastame teie [PERSON_NAME] telefoninumbri kolleegile, k…" at bounding box center [109, 196] width 96 height 15
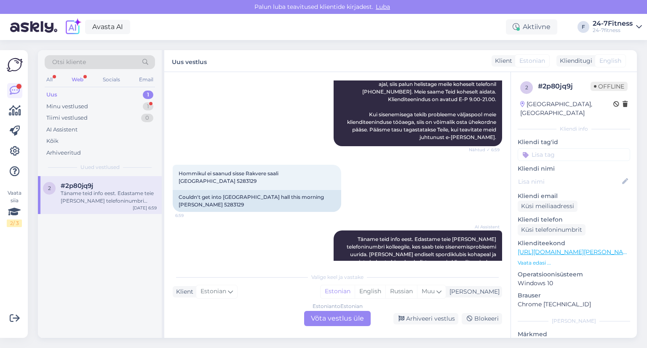
scroll to position [241, 0]
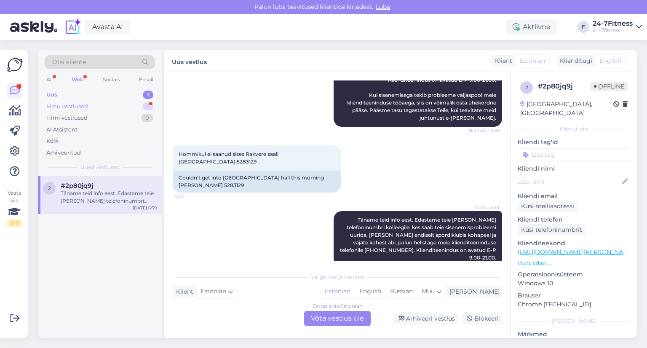
click at [71, 107] on div "Minu vestlused" at bounding box center [67, 106] width 42 height 8
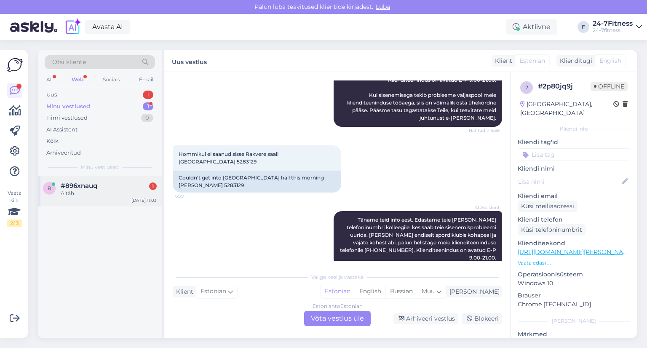
click at [78, 189] on div "Aitäh" at bounding box center [109, 193] width 96 height 8
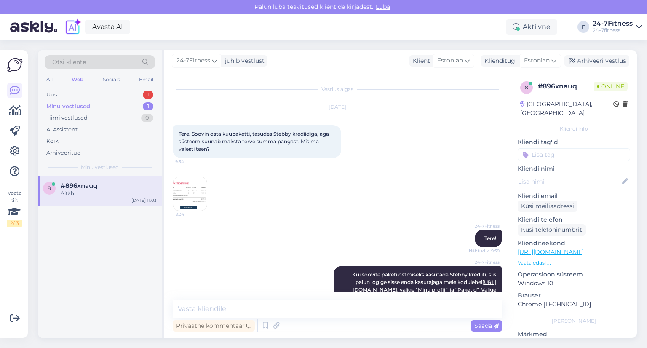
scroll to position [405, 0]
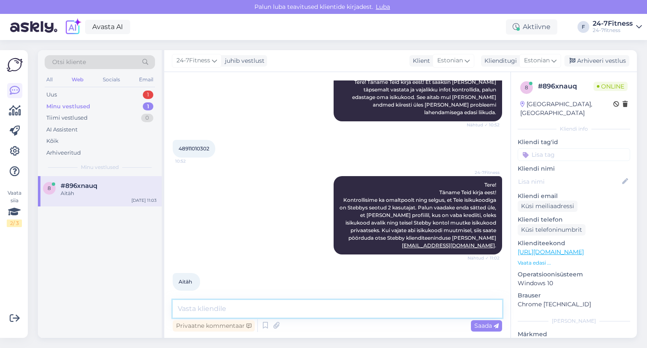
click at [325, 312] on textarea at bounding box center [337, 309] width 329 height 18
click at [69, 95] on div "Uus 2" at bounding box center [100, 95] width 110 height 12
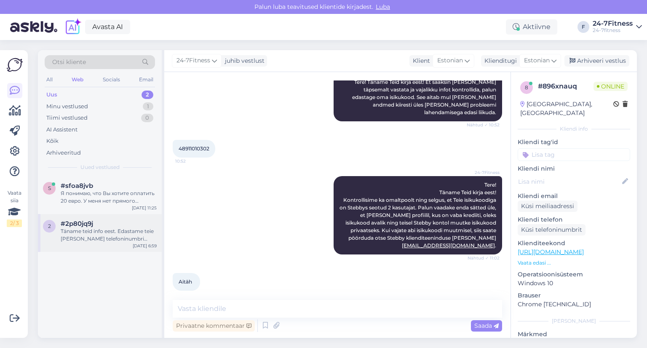
click at [81, 228] on div "Täname teid info eest. Edastame teie [PERSON_NAME] telefoninumbri kolleegile, k…" at bounding box center [109, 234] width 96 height 15
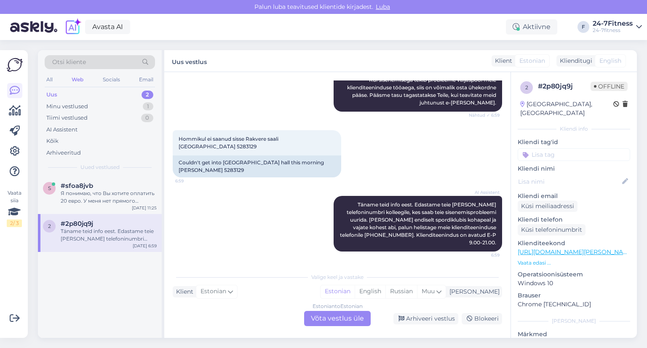
scroll to position [241, 0]
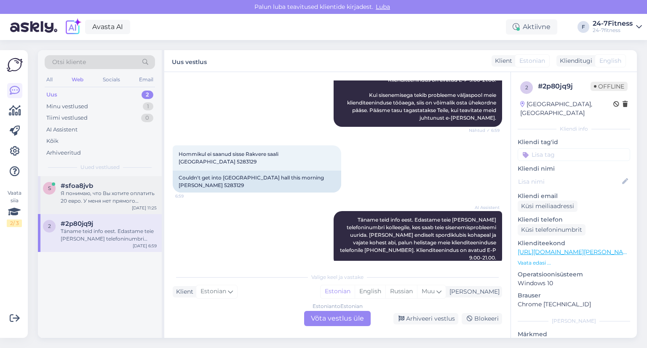
click at [92, 197] on div "Я понимаю, что Вы хотите оплатить 20 евро. У меня нет прямого доступа к банковс…" at bounding box center [109, 196] width 96 height 15
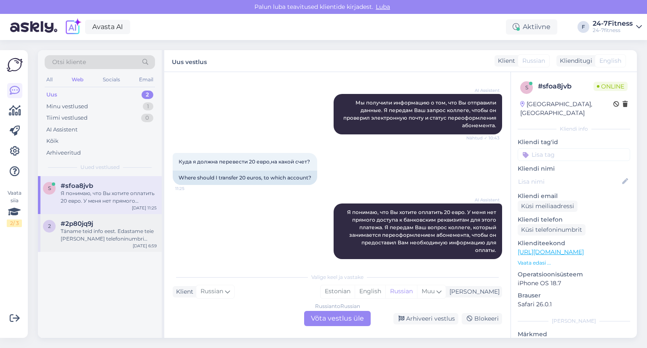
click at [94, 236] on div "Täname teid info eest. Edastame teie [PERSON_NAME] telefoninumbri kolleegile, k…" at bounding box center [109, 234] width 96 height 15
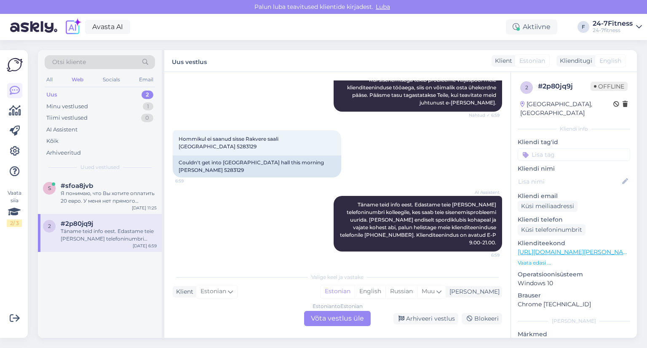
scroll to position [241, 0]
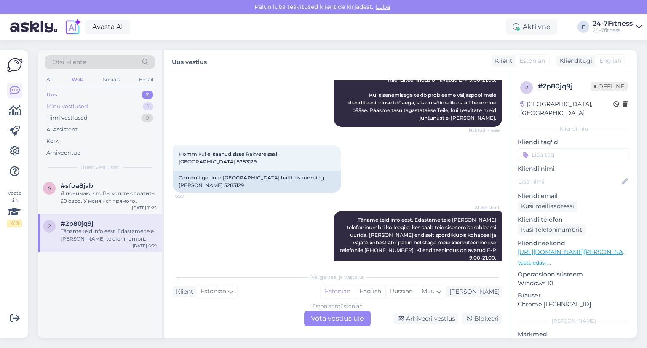
click at [77, 107] on div "Minu vestlused" at bounding box center [67, 106] width 42 height 8
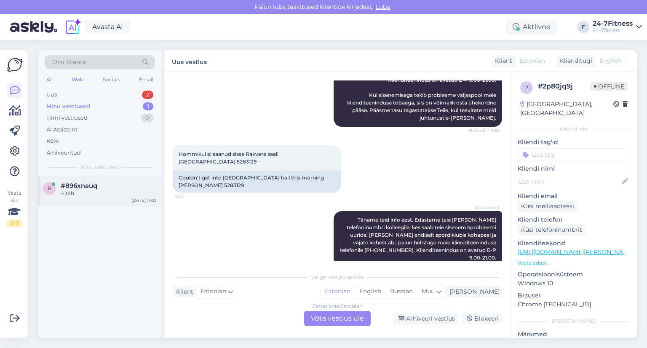
click at [81, 192] on div "Aitäh" at bounding box center [109, 193] width 96 height 8
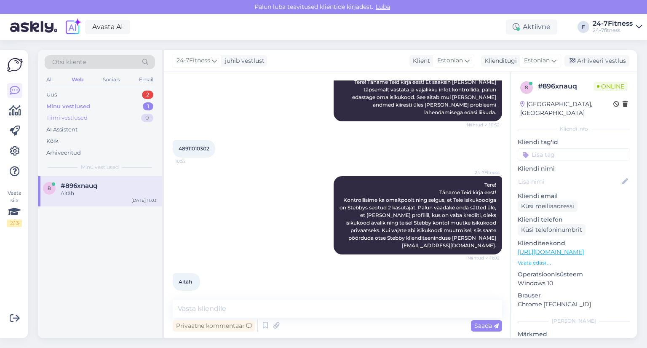
click at [67, 118] on div "Tiimi vestlused" at bounding box center [66, 118] width 41 height 8
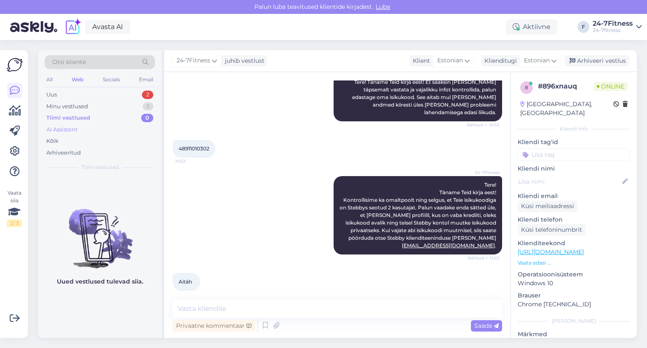
click at [64, 131] on div "AI Assistent" at bounding box center [61, 129] width 31 height 8
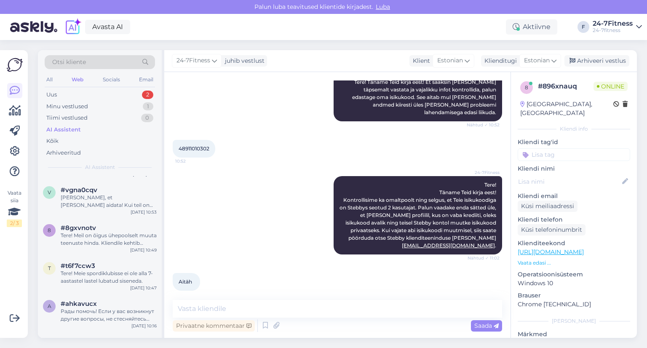
scroll to position [0, 0]
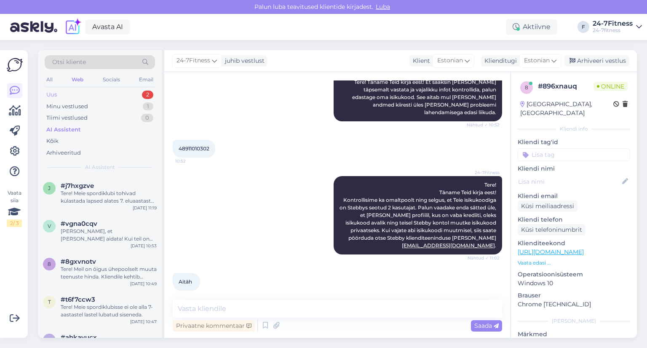
click at [67, 93] on div "Uus 2" at bounding box center [100, 95] width 110 height 12
